Goal: Information Seeking & Learning: Check status

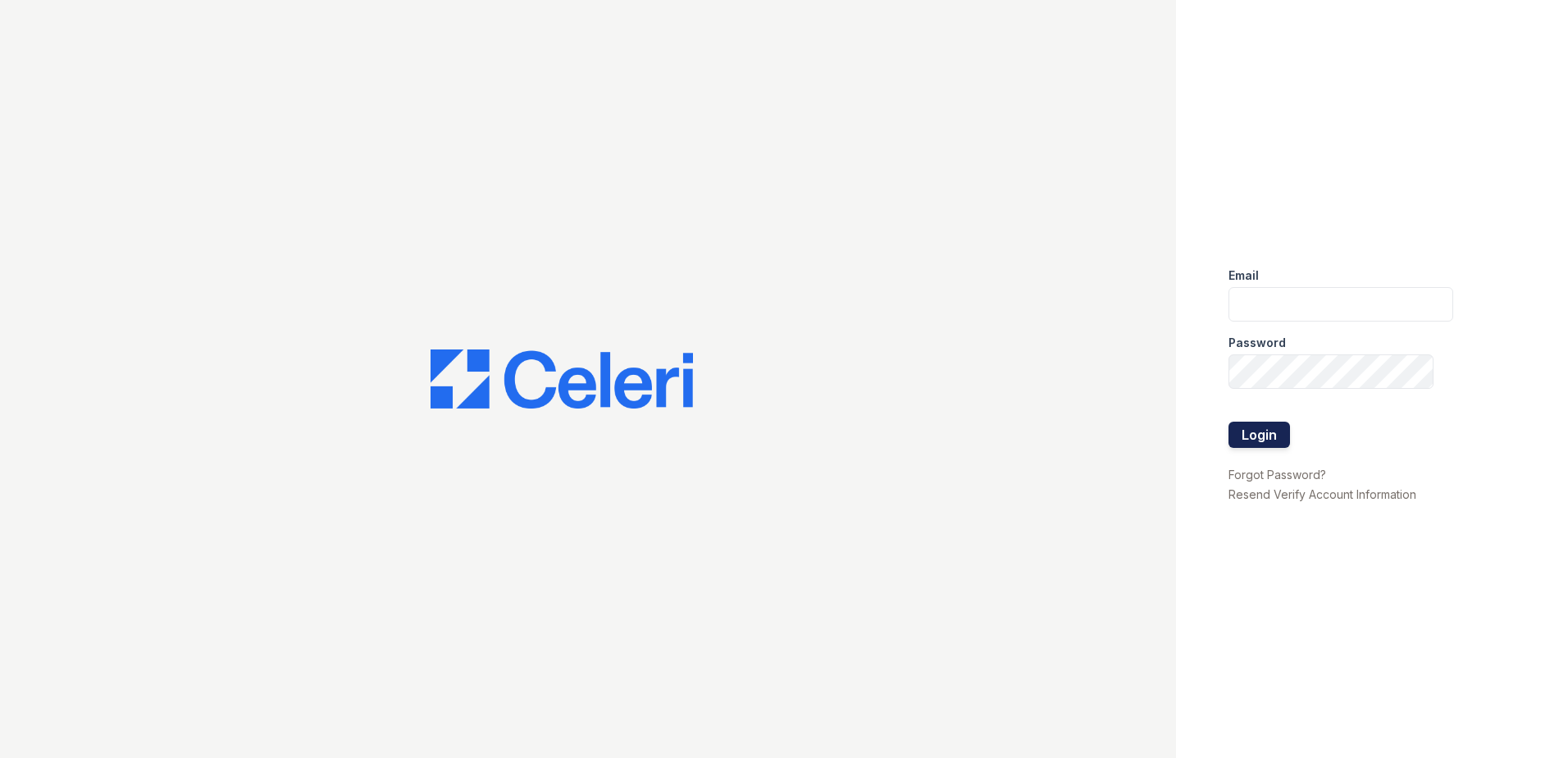
type input "ArriveMinnetonka@trinity-PM.com"
click at [1235, 436] on button "Login" at bounding box center [1259, 435] width 61 height 27
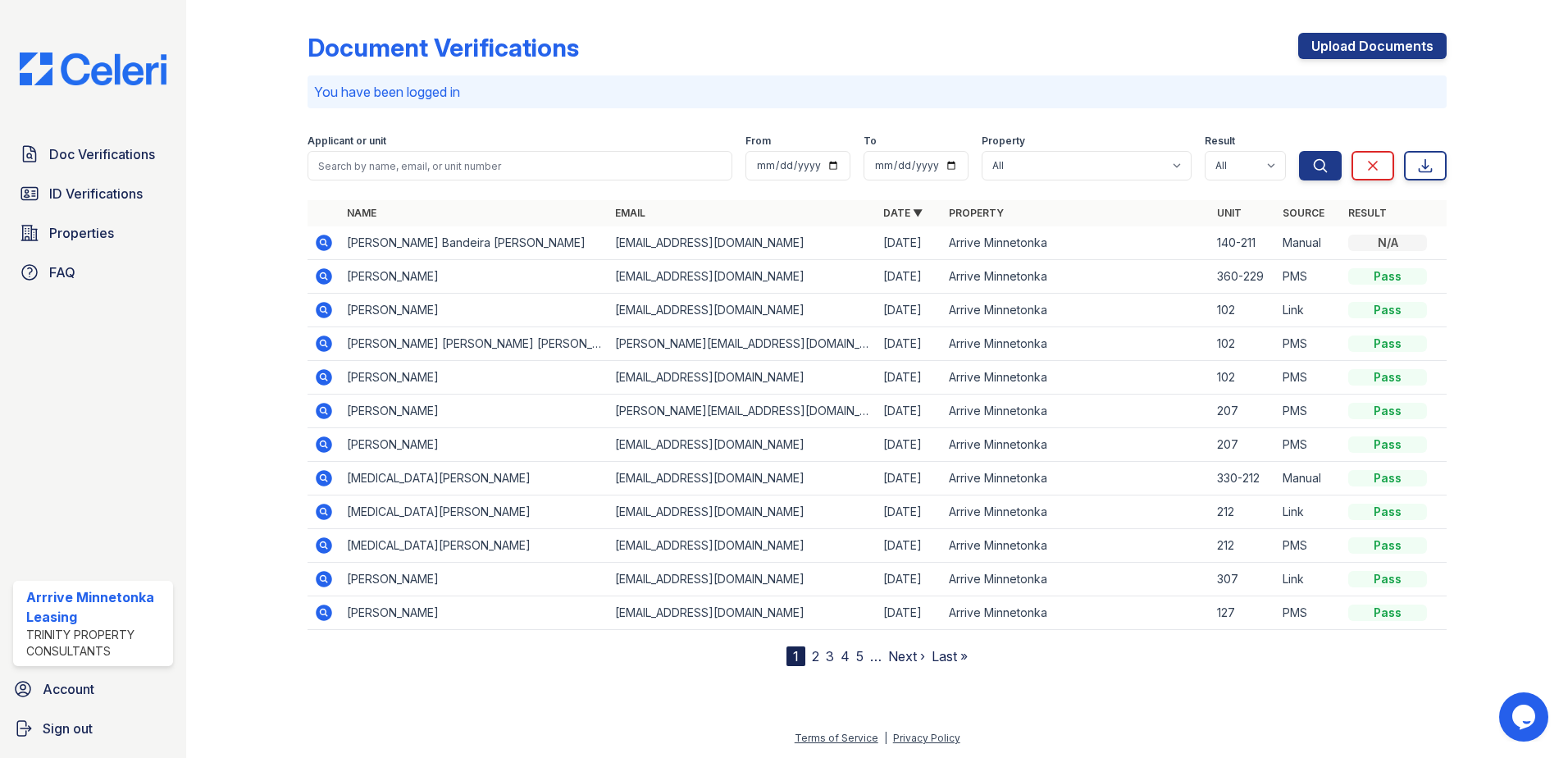
click at [243, 278] on div at bounding box center [259, 336] width 95 height 660
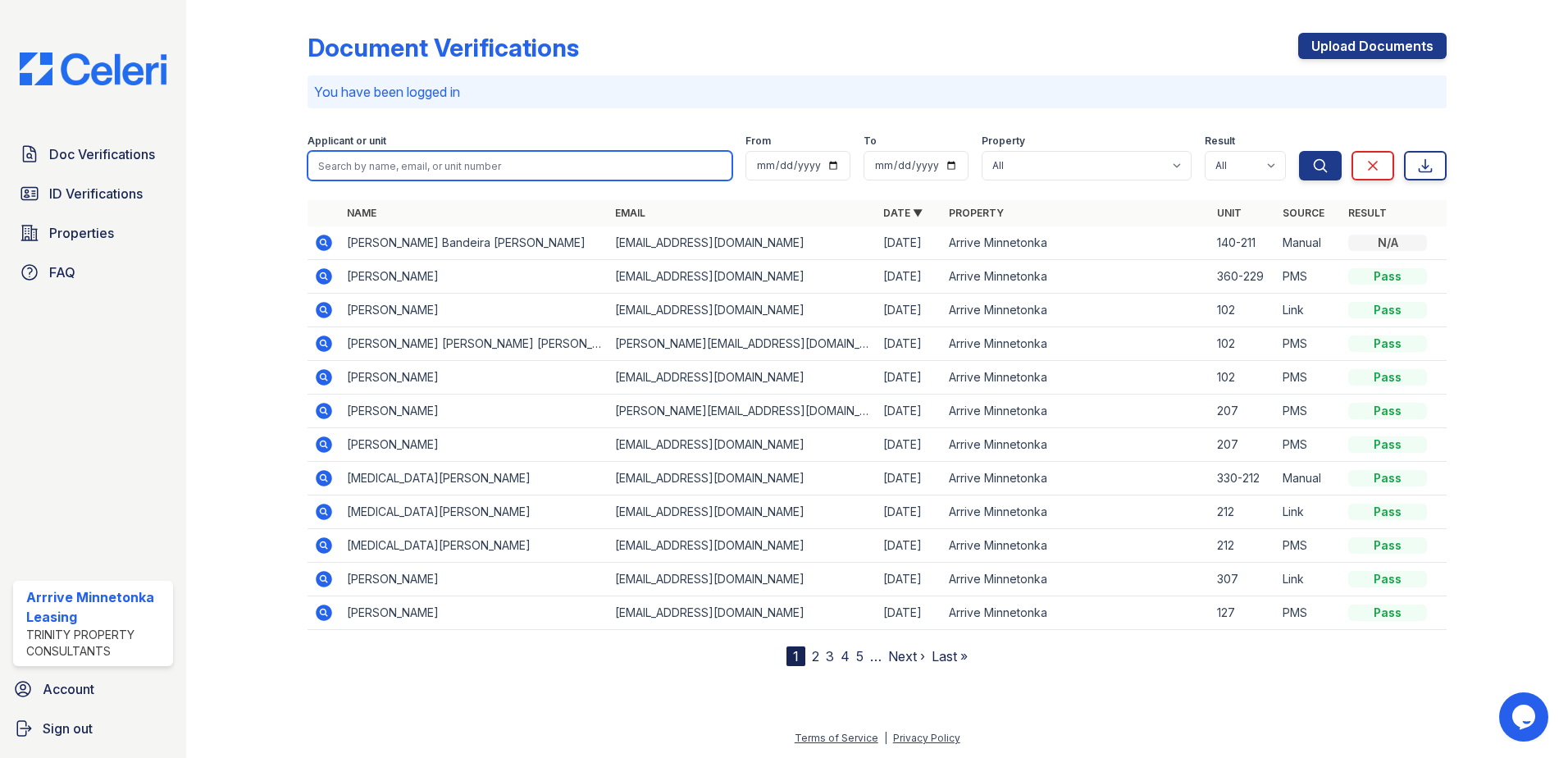
click at [352, 166] on input "search" at bounding box center [520, 165] width 425 height 29
click at [384, 165] on input "search" at bounding box center [520, 165] width 425 height 29
type input "alturo"
click at [1299, 151] on button "Search" at bounding box center [1320, 165] width 42 height 29
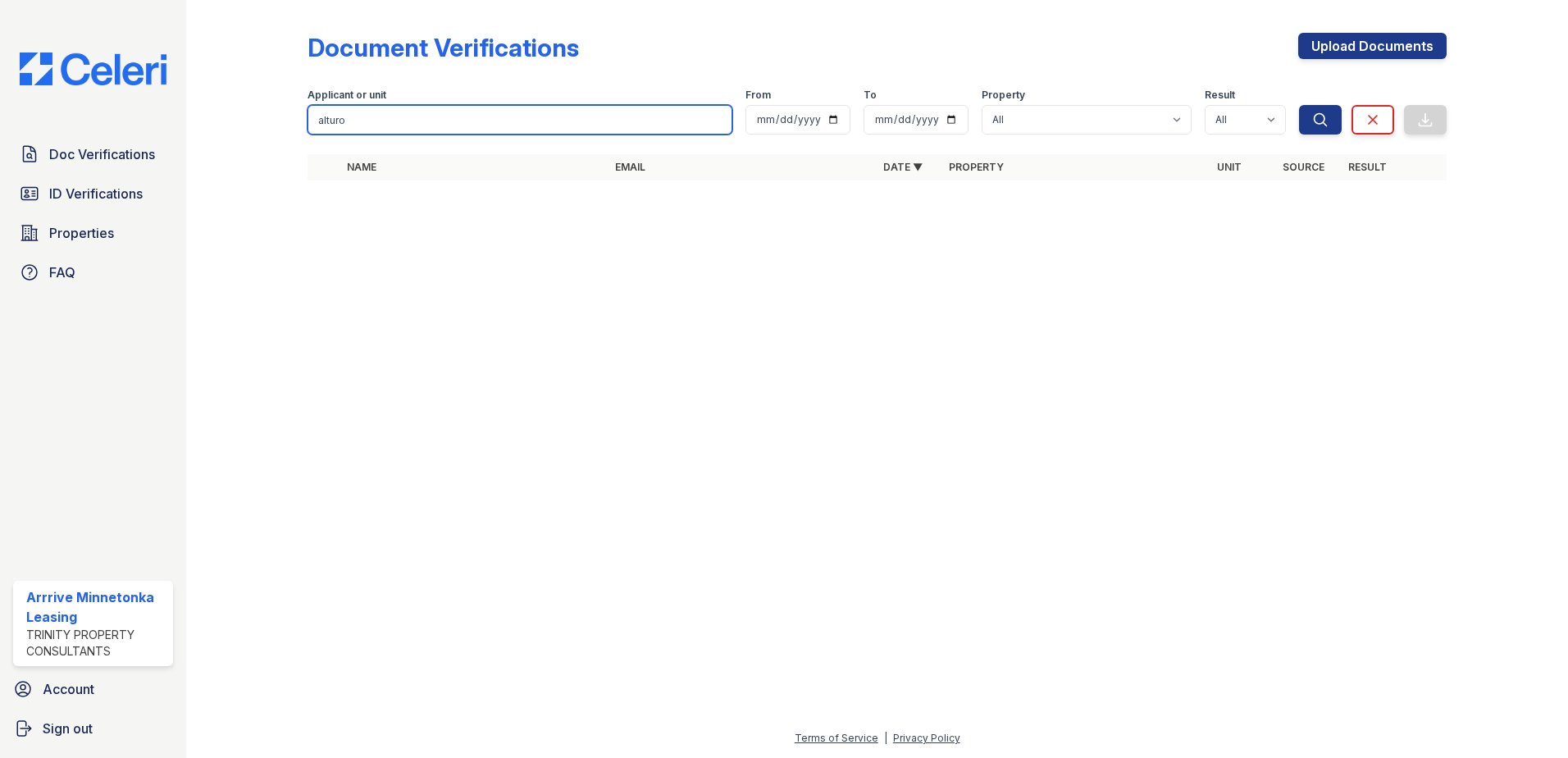
drag, startPoint x: 460, startPoint y: 119, endPoint x: -4, endPoint y: 99, distance: 464.4
click at [0, 99] on html "Doc Verifications ID Verifications Properties FAQ Arrrive Minnetonka Leasing Tr…" at bounding box center [784, 379] width 1568 height 758
type input "celeste"
click at [1299, 105] on button "Search" at bounding box center [1320, 120] width 42 height 29
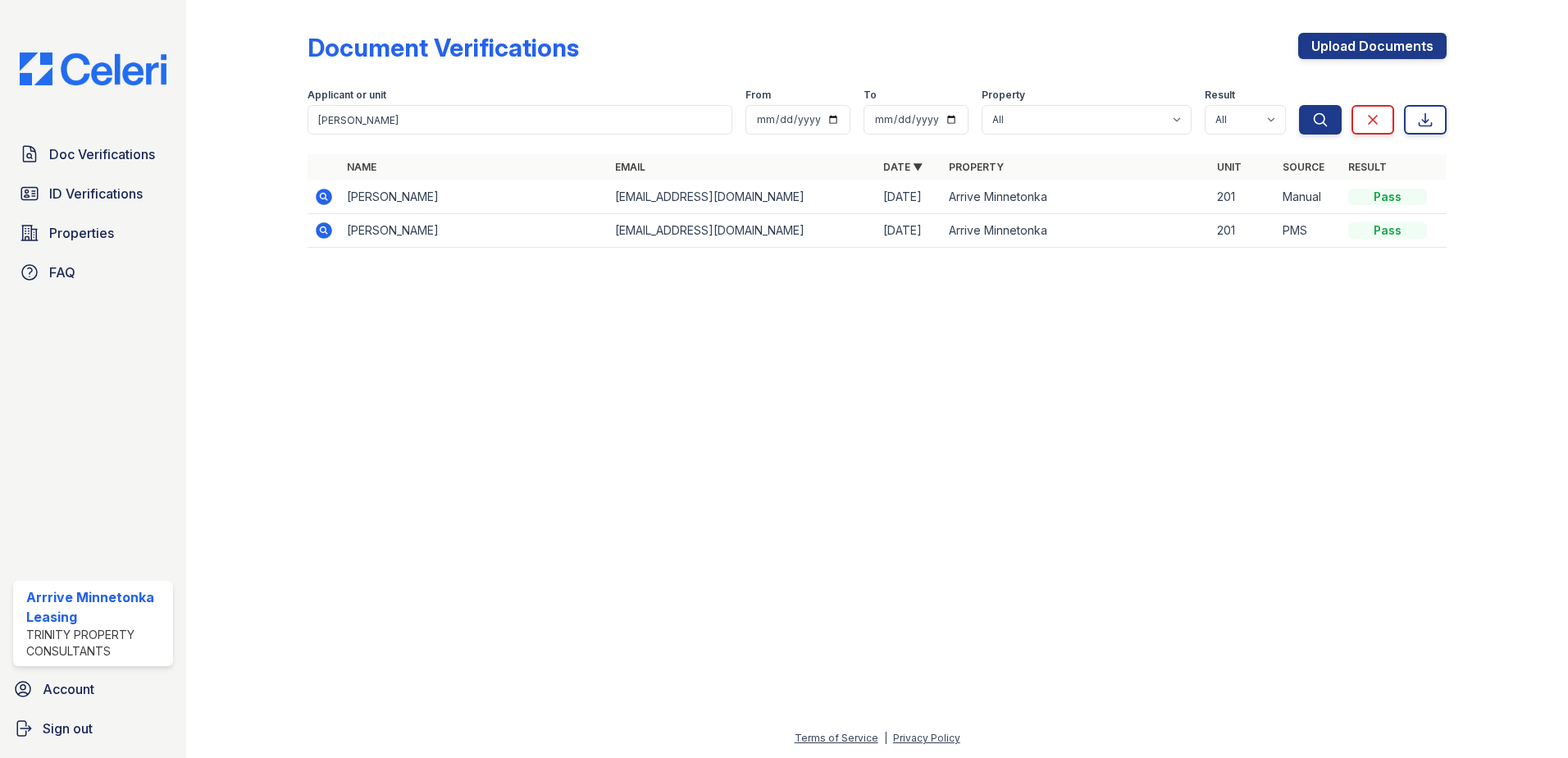
click at [326, 195] on icon at bounding box center [324, 197] width 19 height 19
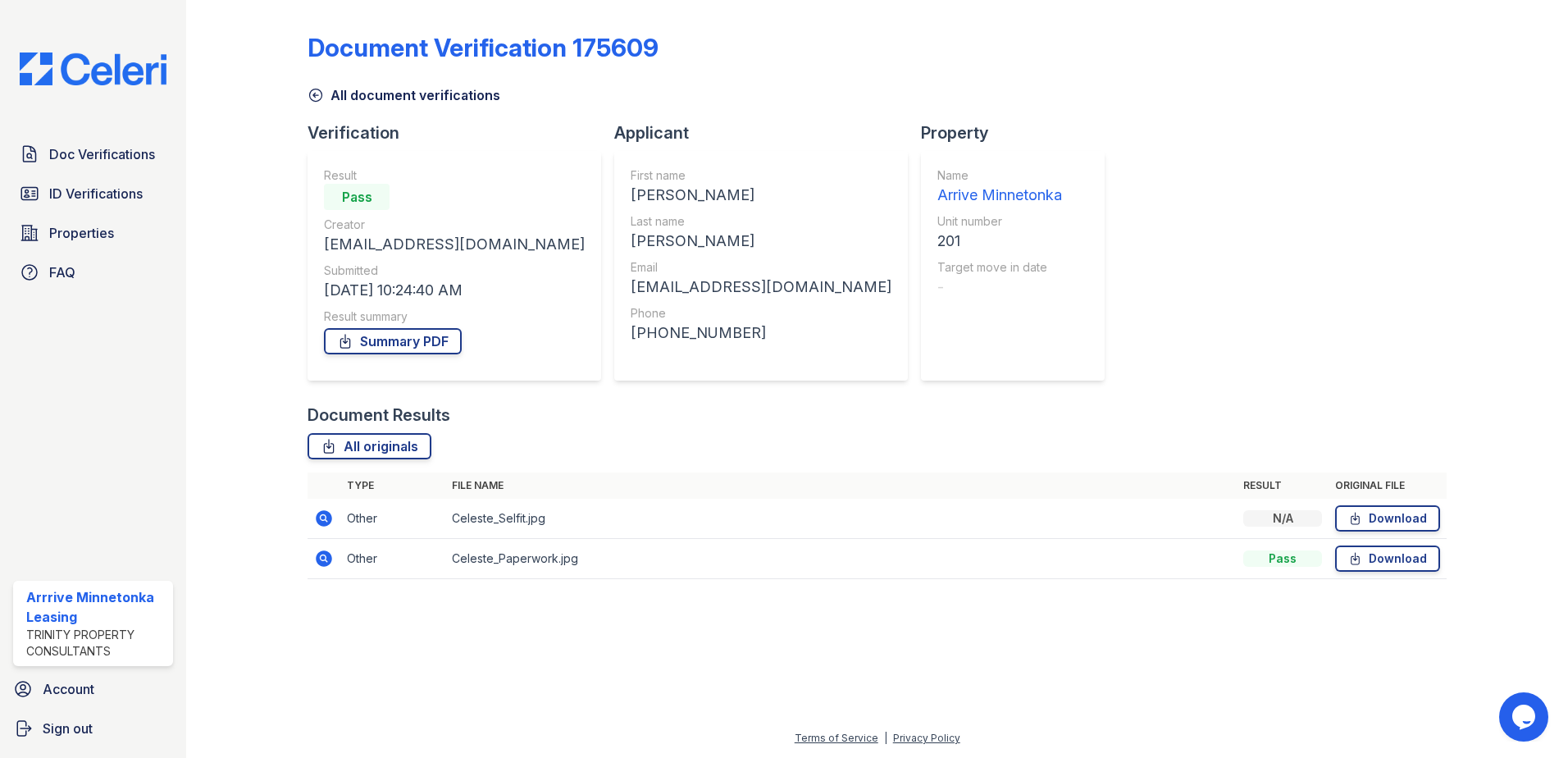
click at [324, 552] on icon at bounding box center [324, 559] width 17 height 17
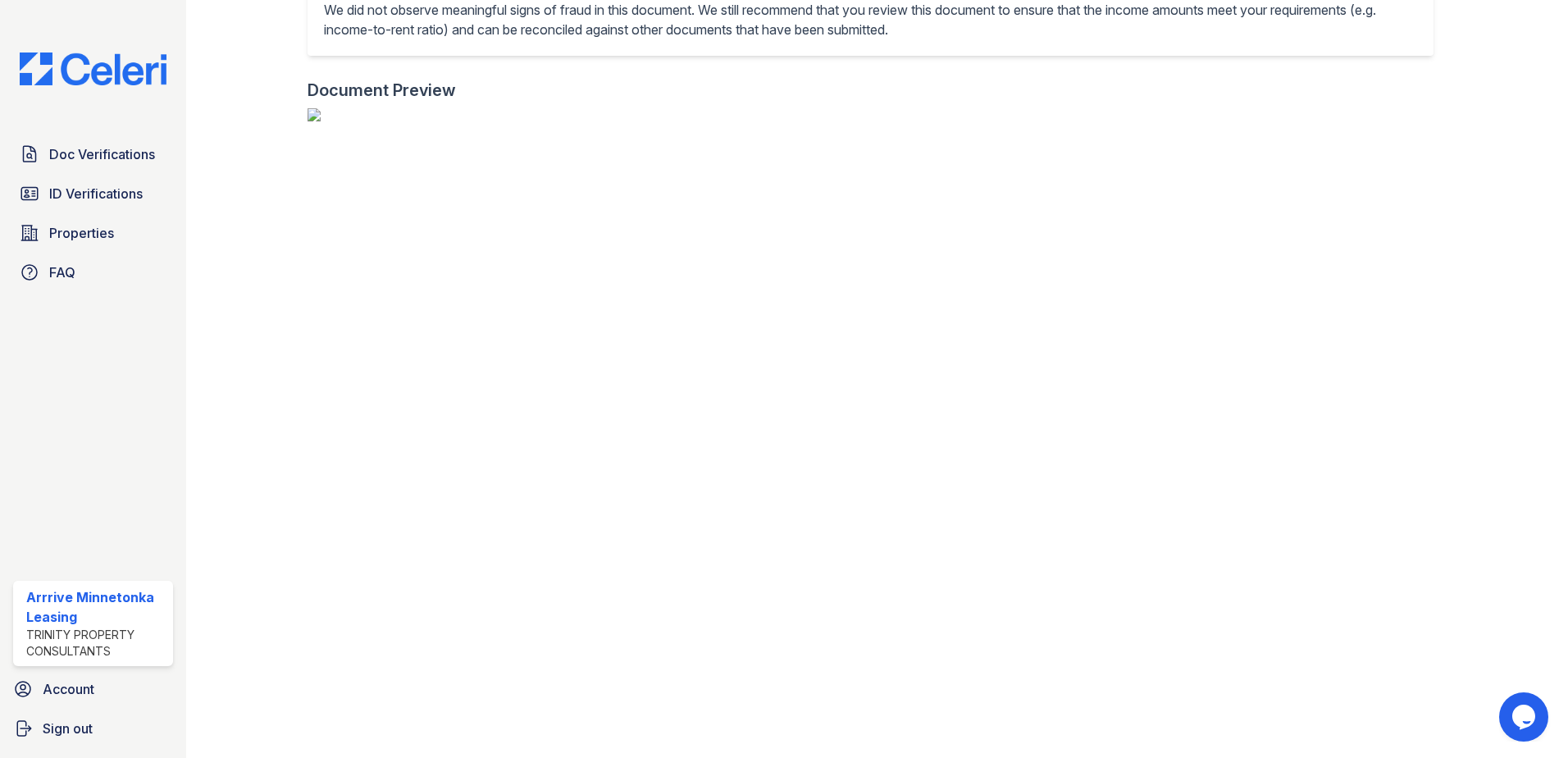
scroll to position [575, 0]
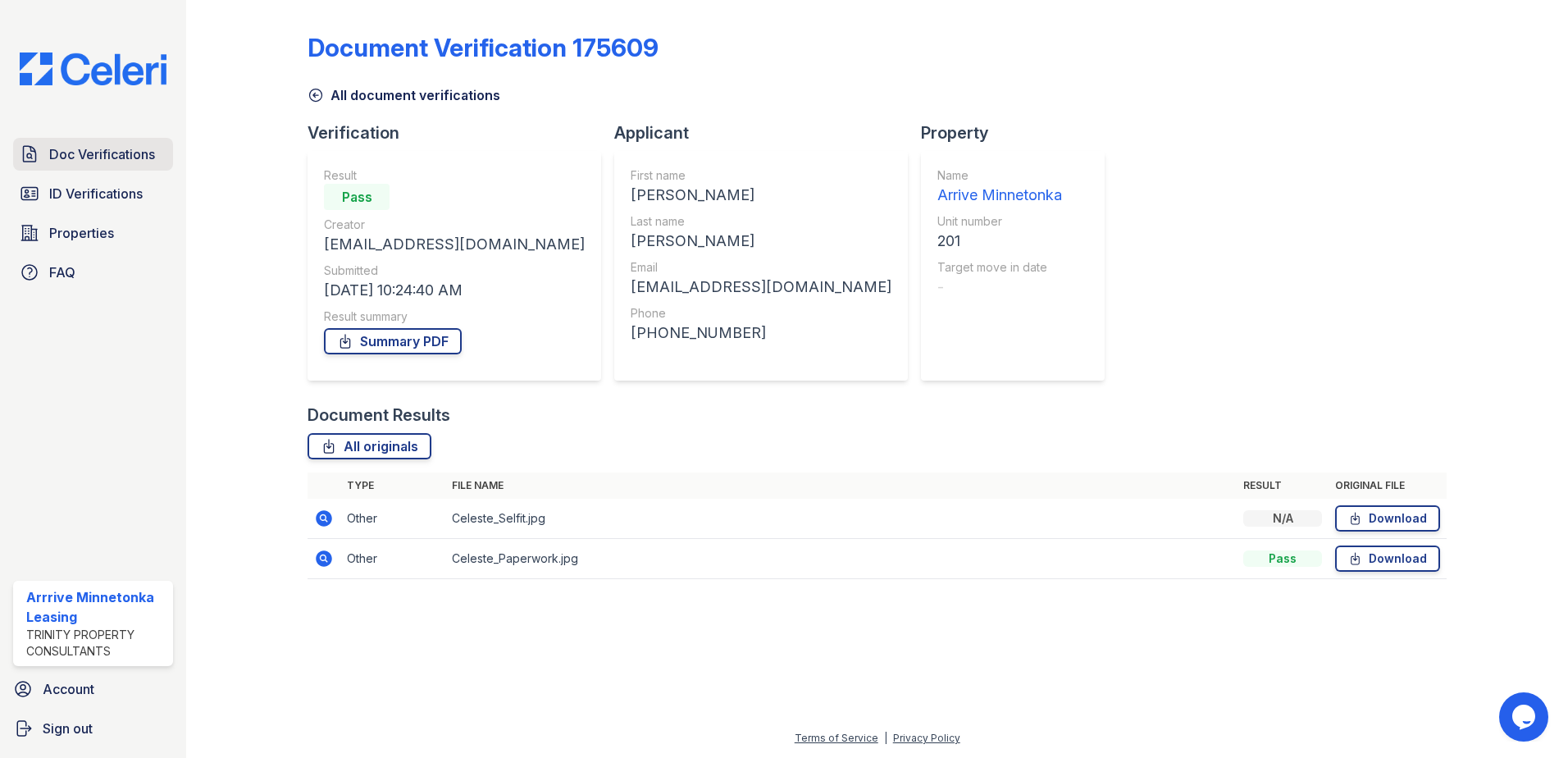
click at [84, 154] on span "Doc Verifications" at bounding box center [103, 154] width 106 height 19
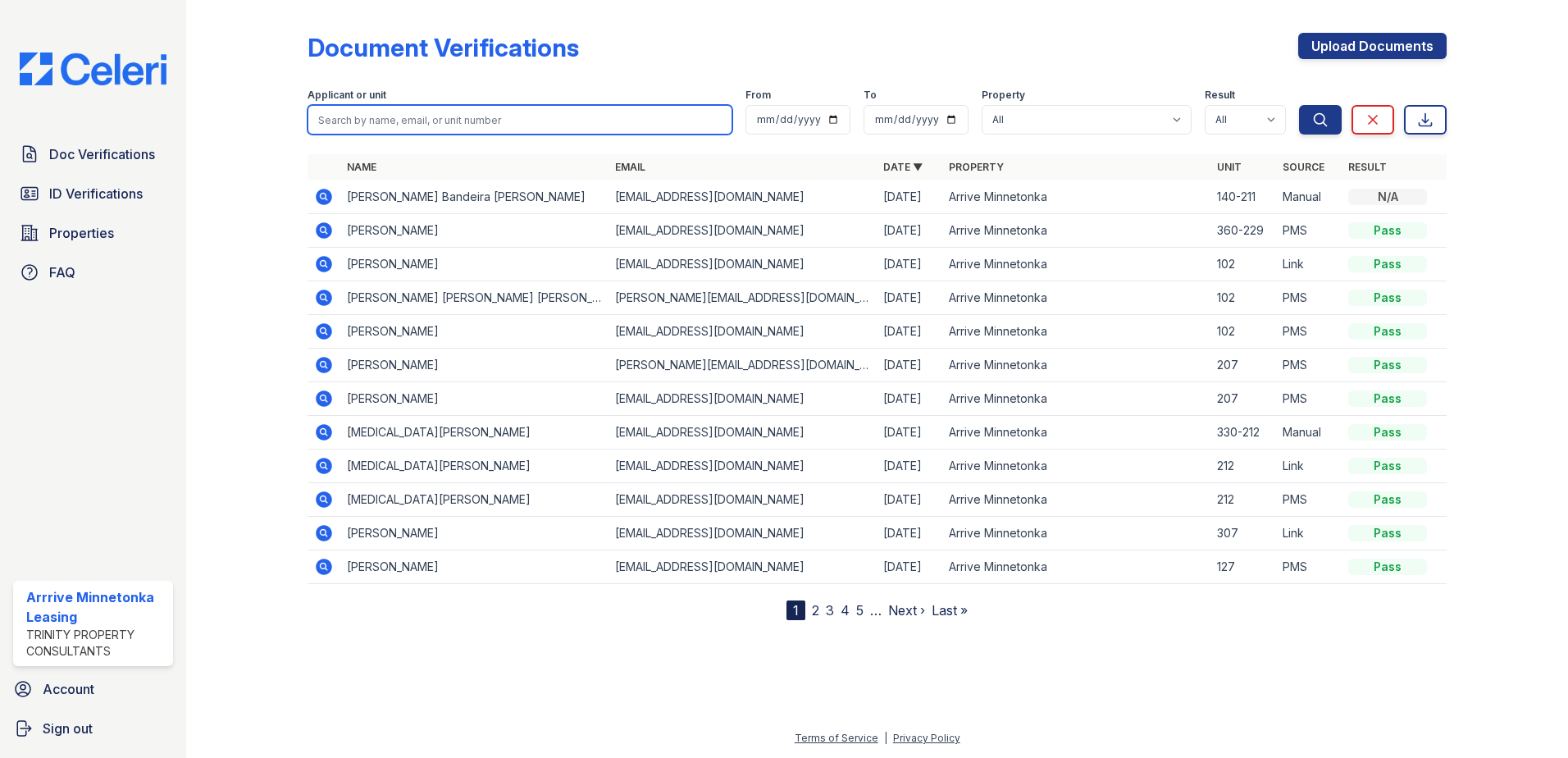
click at [405, 117] on input "search" at bounding box center [520, 120] width 425 height 29
click at [382, 120] on input "search" at bounding box center [520, 120] width 425 height 29
type input "[PERSON_NAME]"
click at [1299, 105] on button "Search" at bounding box center [1320, 120] width 42 height 29
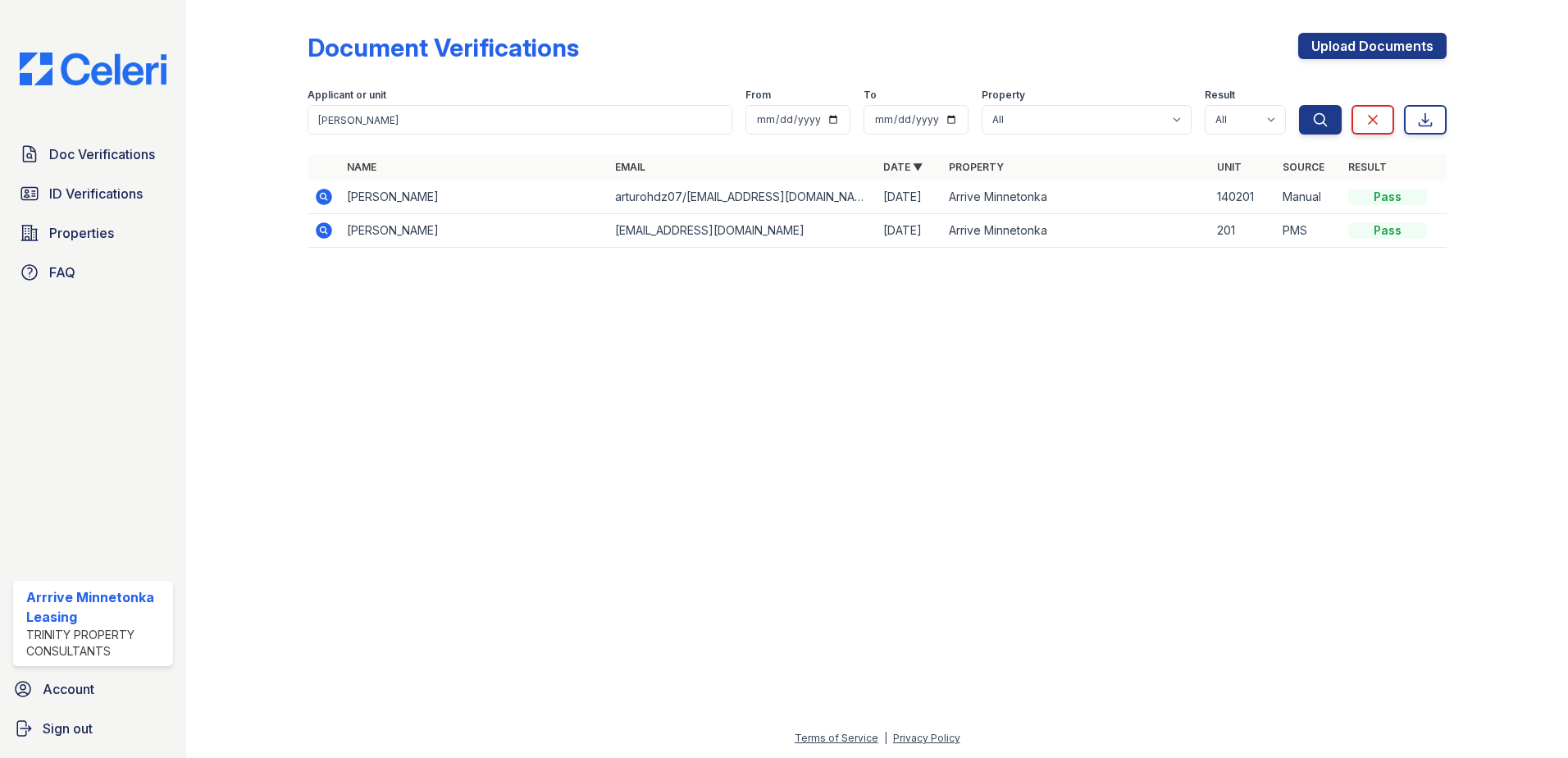
click at [324, 202] on icon at bounding box center [324, 197] width 17 height 17
click at [328, 230] on icon at bounding box center [324, 230] width 17 height 17
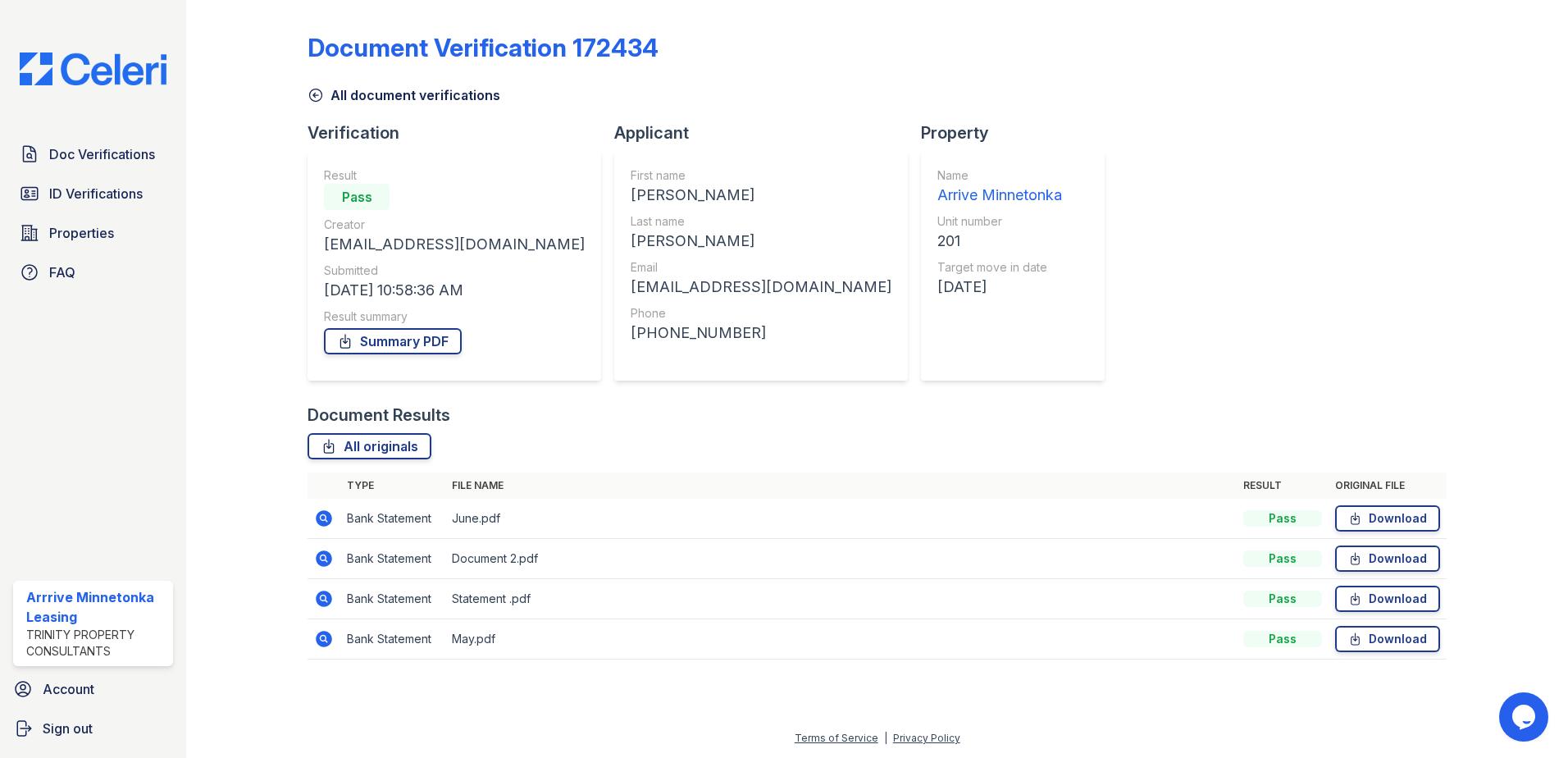
click at [1053, 269] on div "Document Verification 172434 All document verifications Verification Result Pas…" at bounding box center [877, 341] width 1139 height 669
click at [404, 344] on link "Summary PDF" at bounding box center [393, 342] width 138 height 27
click at [82, 189] on span "ID Verifications" at bounding box center [97, 194] width 94 height 19
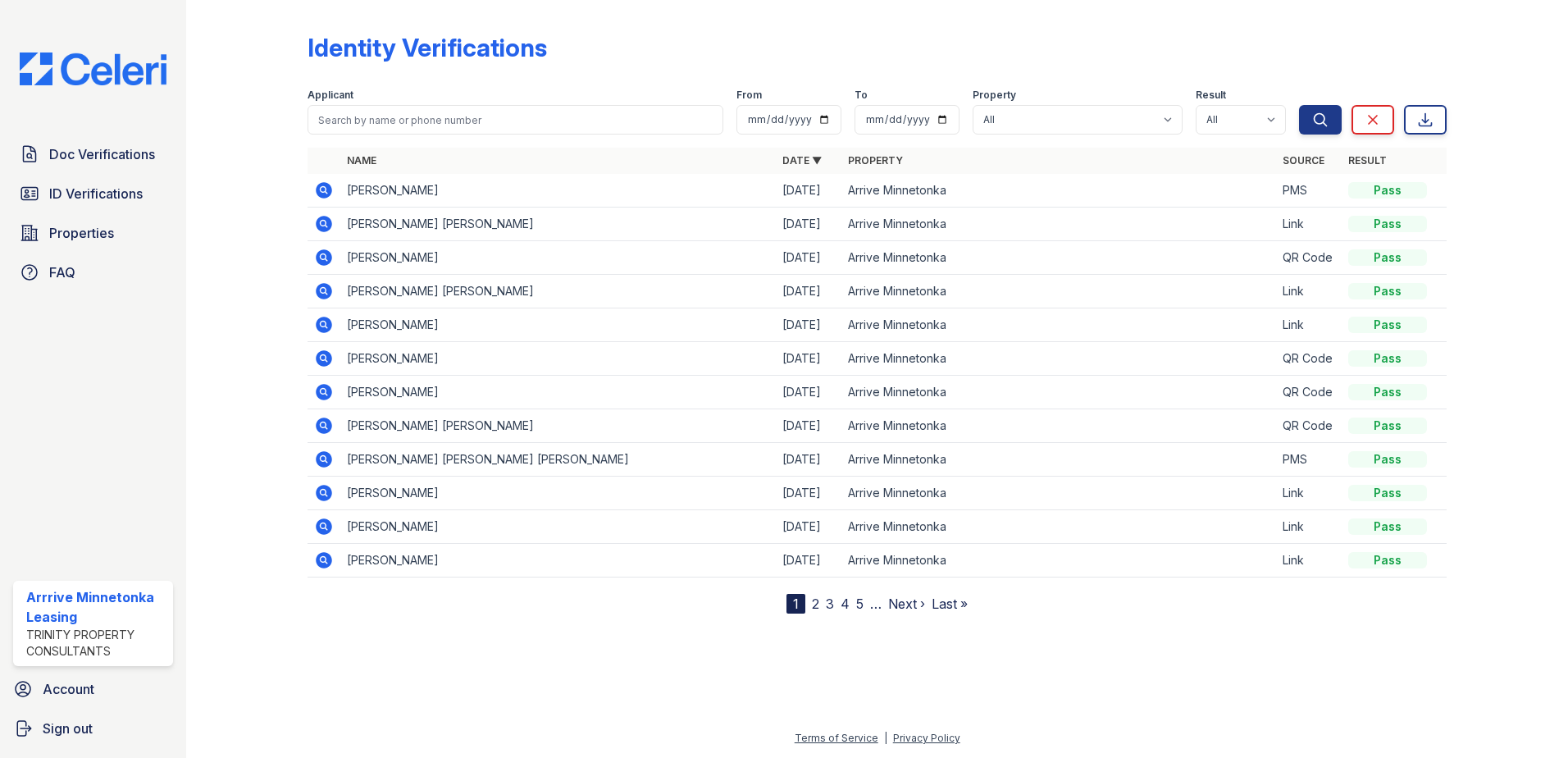
click at [329, 326] on icon at bounding box center [324, 325] width 17 height 17
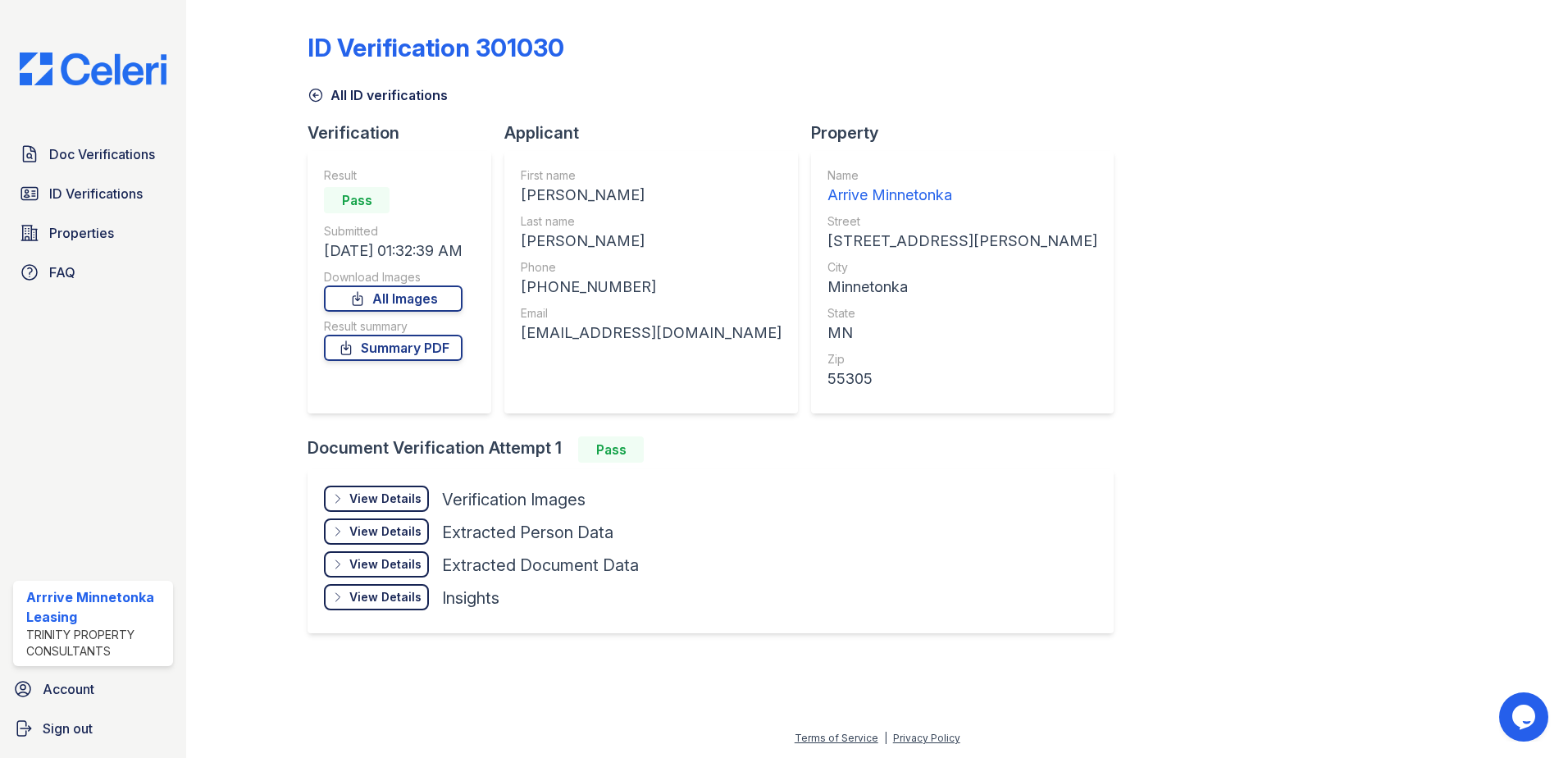
click at [398, 361] on div "Result Pass Submitted [DATE] 01:32:39 AM Download Images All Images Result summ…" at bounding box center [393, 282] width 139 height 229
click at [411, 352] on link "Summary PDF" at bounding box center [393, 348] width 139 height 27
